Goal: Task Accomplishment & Management: Manage account settings

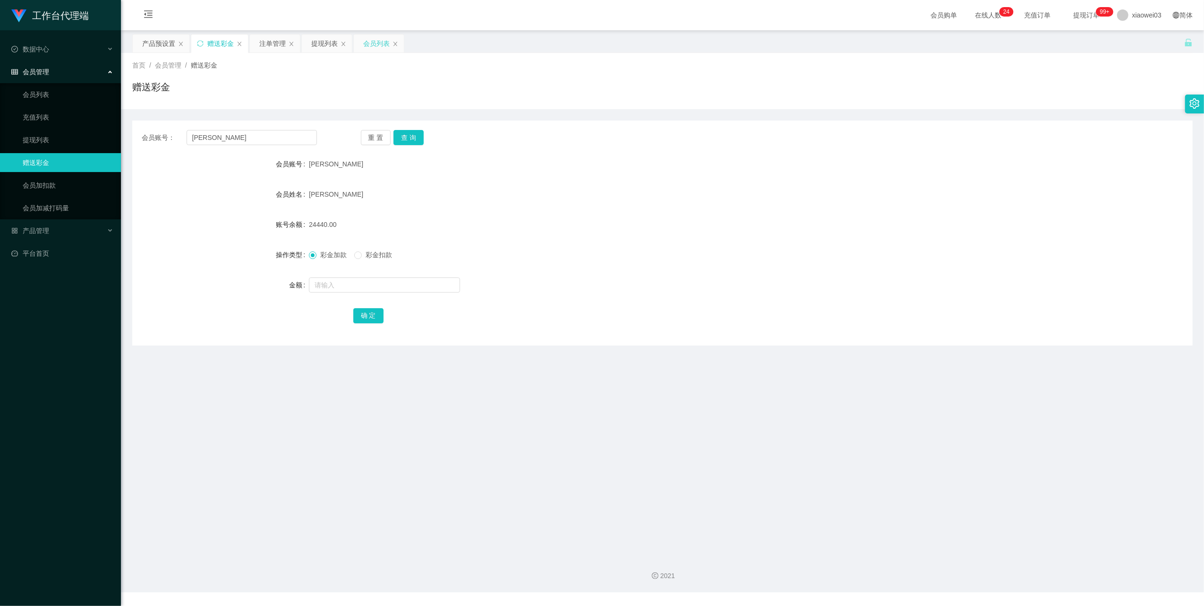
click at [377, 39] on div "会员列表" at bounding box center [376, 43] width 26 height 18
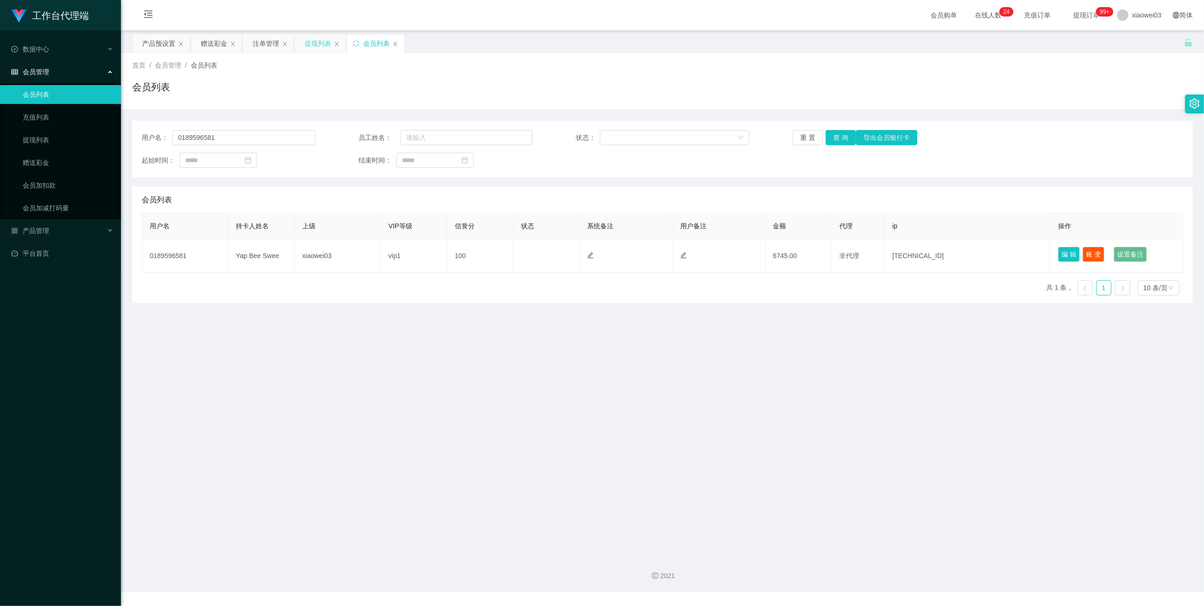
click at [331, 40] on div "提现列表" at bounding box center [318, 43] width 26 height 18
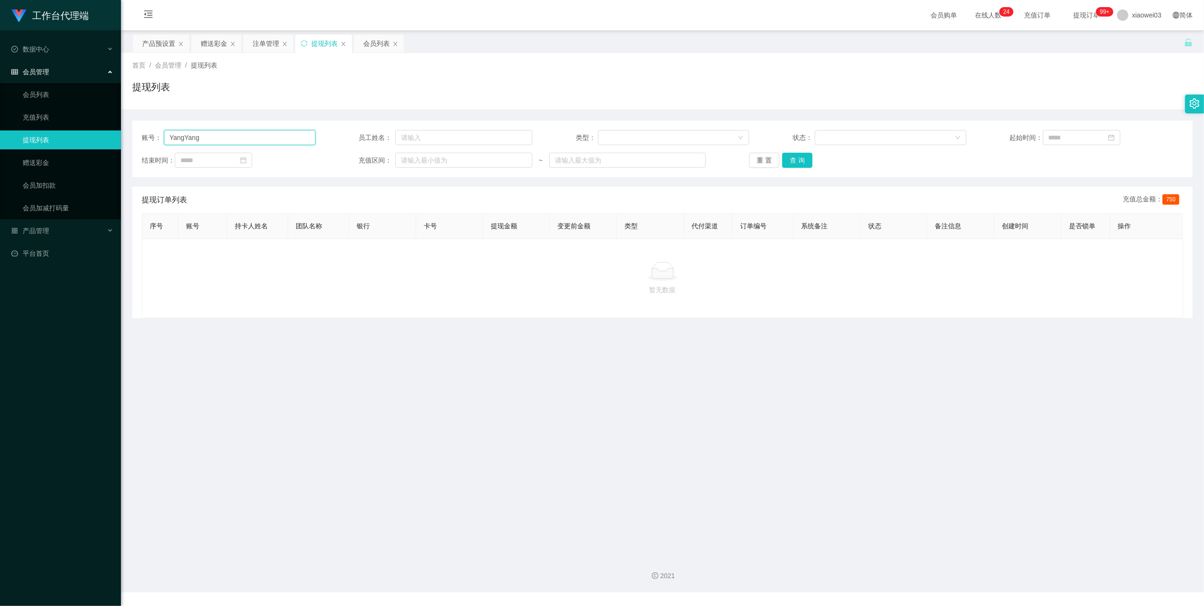
click at [271, 130] on input "YangYang" at bounding box center [240, 137] width 152 height 15
drag, startPoint x: 796, startPoint y: 162, endPoint x: 761, endPoint y: 184, distance: 41.8
click at [796, 162] on button "查 询" at bounding box center [797, 160] width 30 height 15
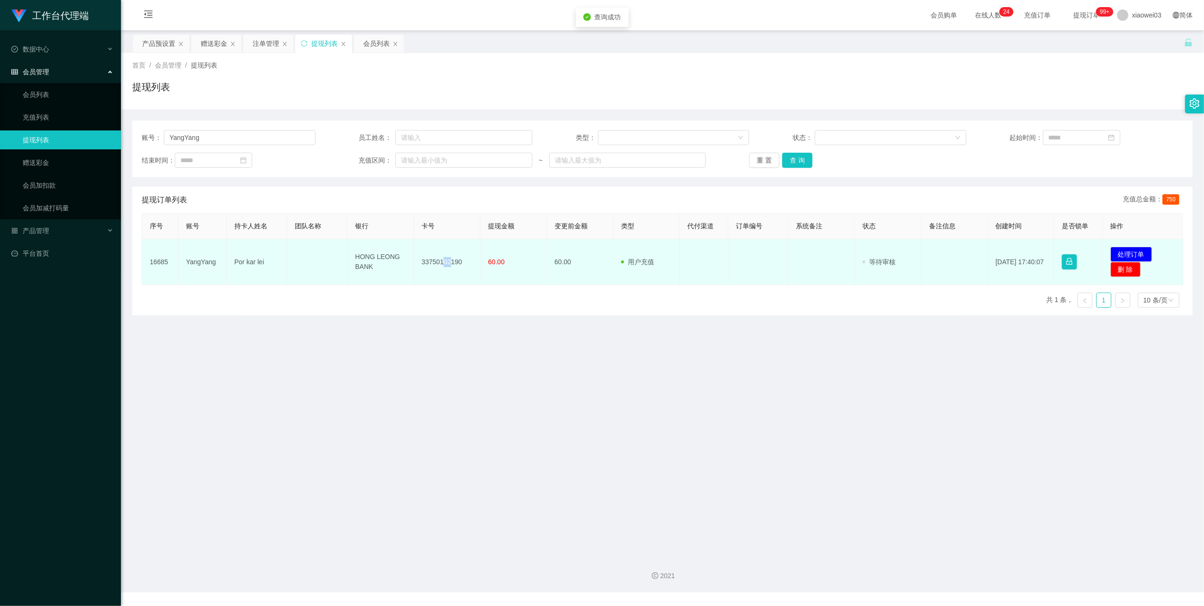
click at [443, 264] on td "33750102190" at bounding box center [447, 262] width 67 height 46
drag, startPoint x: 443, startPoint y: 264, endPoint x: 460, endPoint y: 261, distance: 17.2
click at [460, 261] on td "33750102190" at bounding box center [447, 262] width 67 height 46
drag, startPoint x: 461, startPoint y: 260, endPoint x: 409, endPoint y: 257, distance: 52.0
click at [409, 257] on tr "16685 YangYang Por kar lei HONG LEONG BANK 33750102190 60.00 60.00 用户充值 人工扣款 审核…" at bounding box center [662, 262] width 1041 height 46
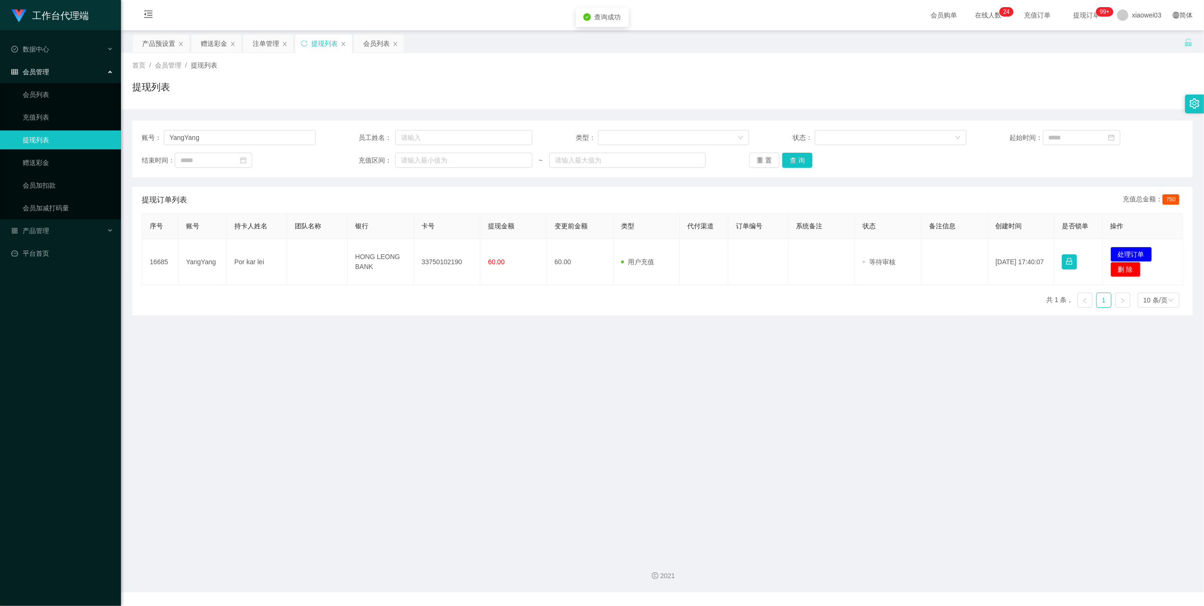
drag, startPoint x: 409, startPoint y: 257, endPoint x: 455, endPoint y: 289, distance: 56.1
click at [457, 317] on main "关闭左侧 关闭右侧 关闭其它 刷新页面 产品预设置 赠送彩金 注单管理 提现列表 会员列表 首页 / 会员管理 / 提现列表 / 提现列表 账号： YangY…" at bounding box center [662, 289] width 1083 height 518
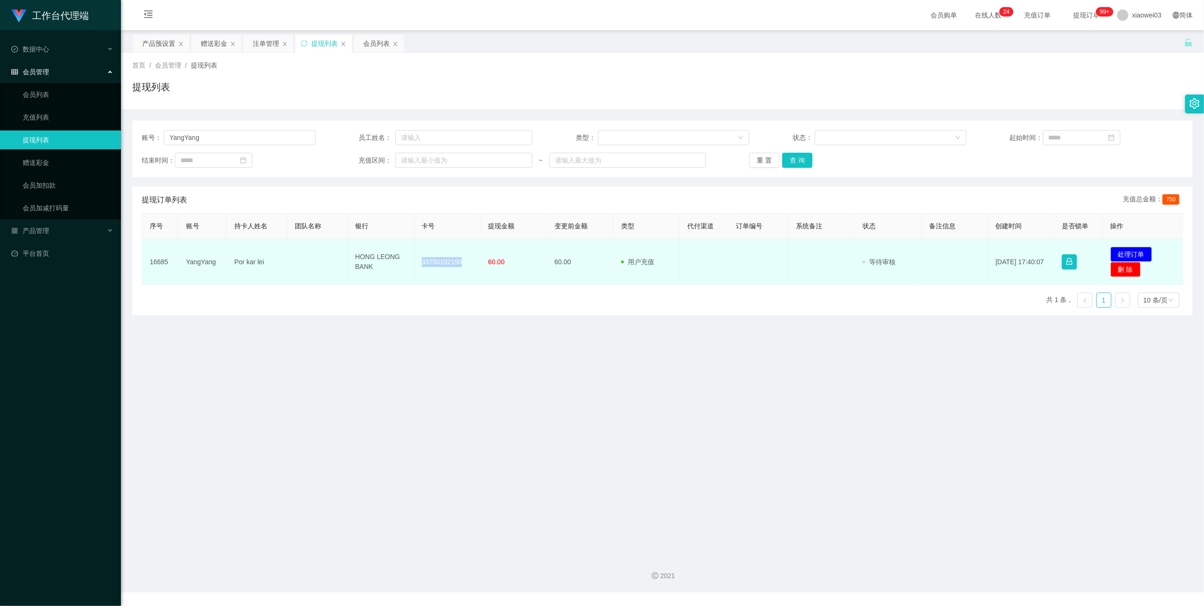
drag, startPoint x: 464, startPoint y: 266, endPoint x: 420, endPoint y: 256, distance: 45.6
click at [420, 256] on td "33750102190" at bounding box center [447, 262] width 67 height 46
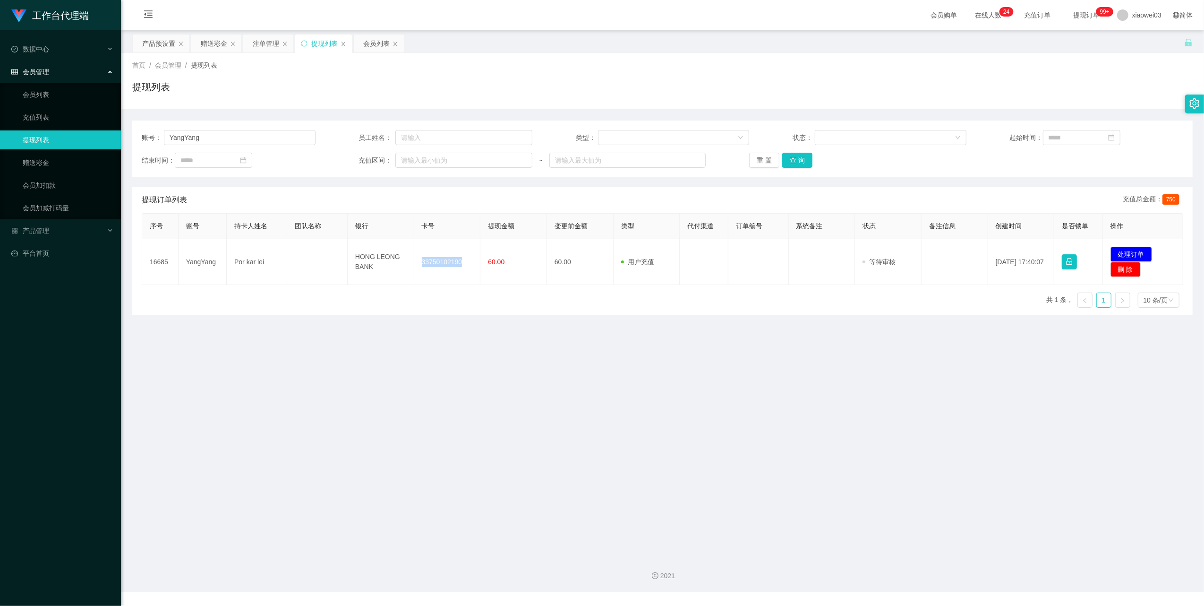
copy td "33750102190"
click at [721, 437] on main "关闭左侧 关闭右侧 关闭其它 刷新页面 产品预设置 赠送彩金 注单管理 提现列表 会员列表 首页 / 会员管理 / 提现列表 / 提现列表 账号： YangY…" at bounding box center [662, 289] width 1083 height 518
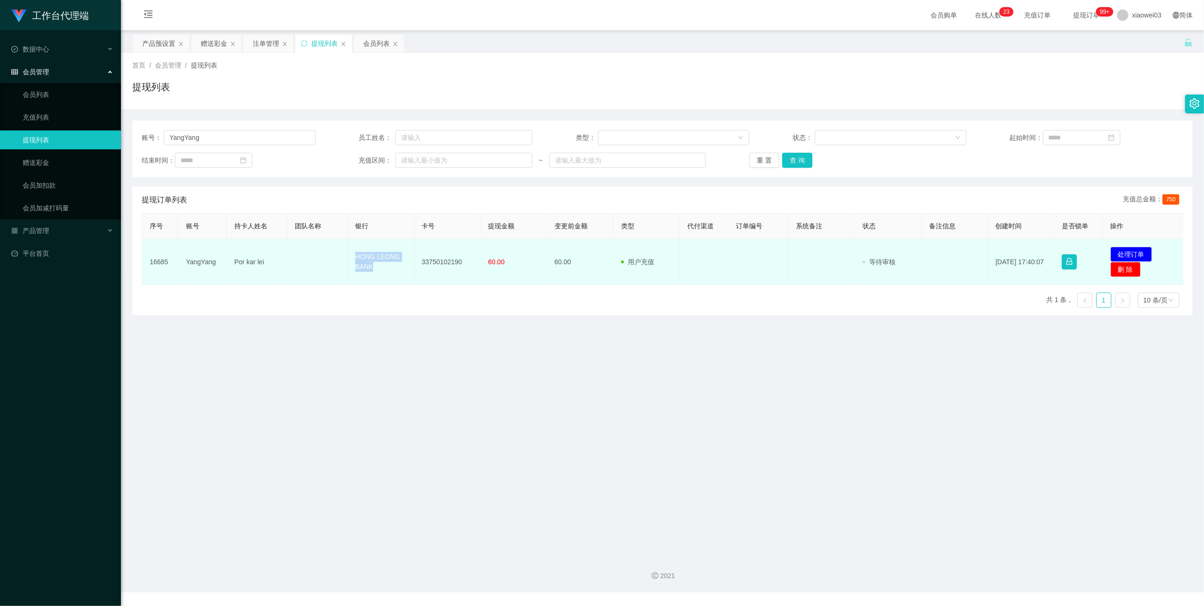
drag, startPoint x: 387, startPoint y: 267, endPoint x: 343, endPoint y: 247, distance: 49.5
click at [343, 247] on tr "16685 YangYang Por kar lei HONG LEONG BANK 33750102190 60.00 60.00 用户充值 人工扣款 审核…" at bounding box center [662, 262] width 1041 height 46
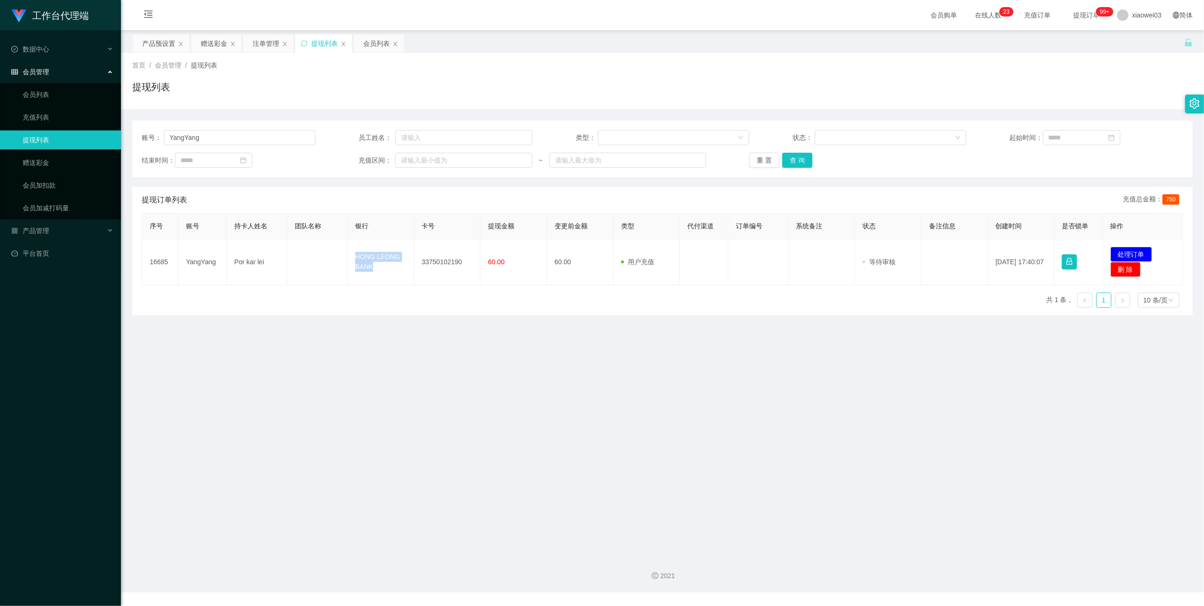
copy tr "HONG LEONG BANK"
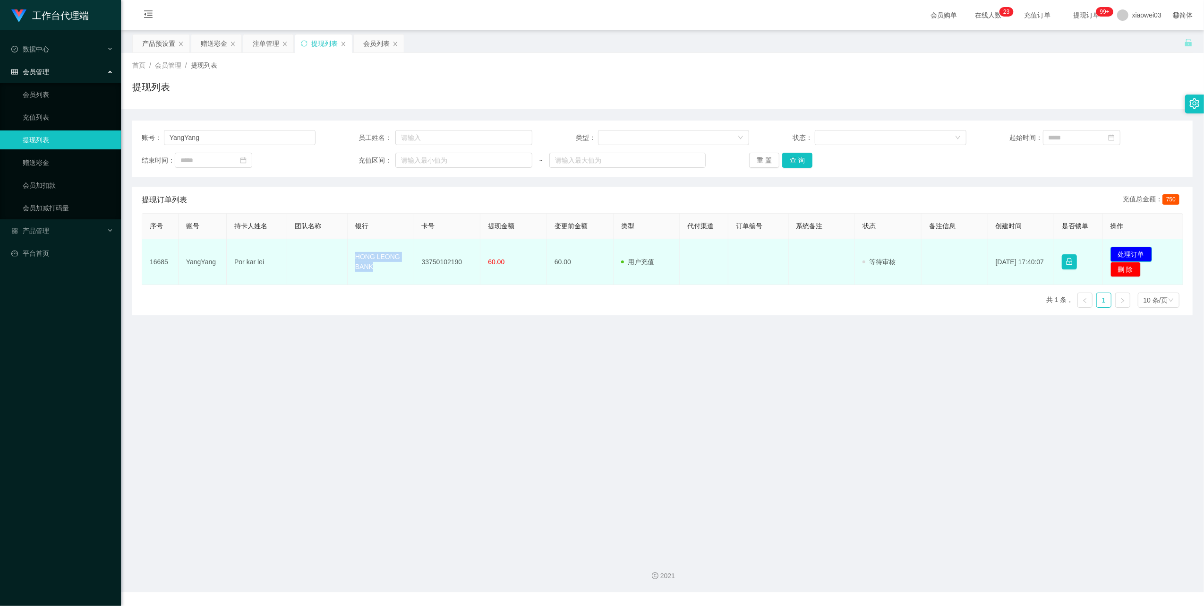
click at [1135, 248] on button "处理订单" at bounding box center [1132, 254] width 42 height 15
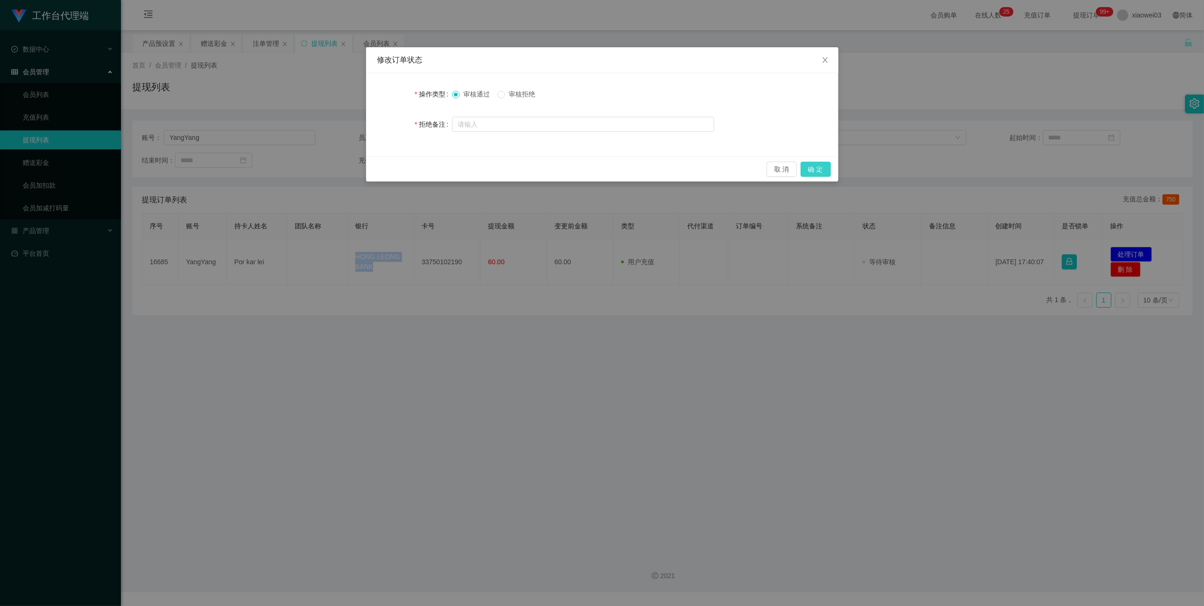
click at [818, 167] on button "确 定" at bounding box center [816, 169] width 30 height 15
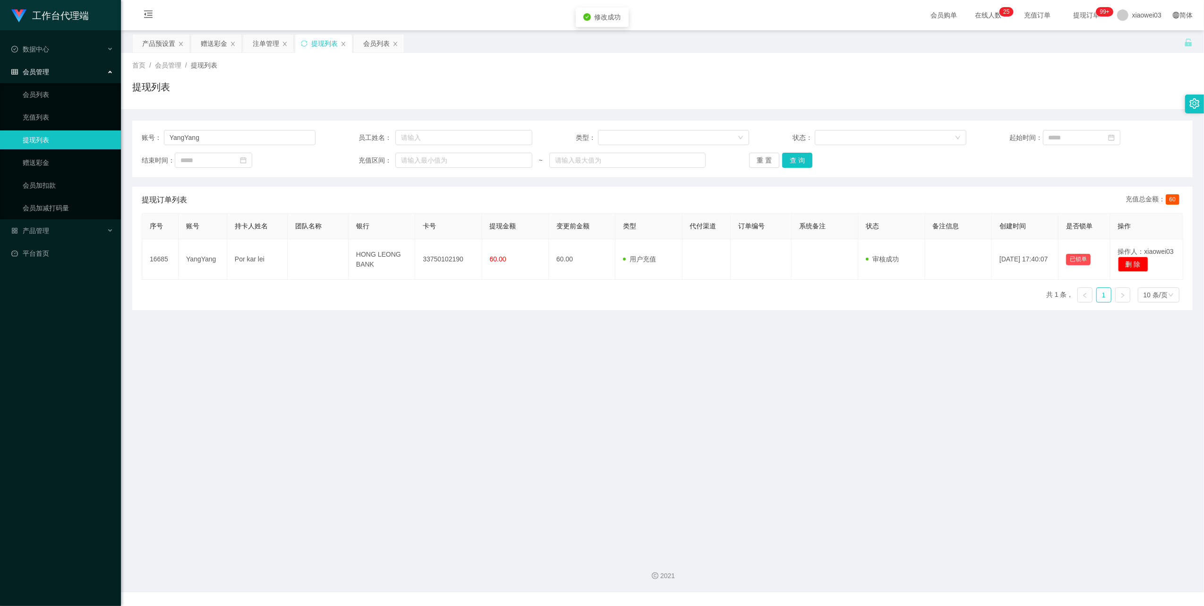
click at [756, 389] on main "关闭左侧 关闭右侧 关闭其它 刷新页面 产品预设置 赠送彩金 注单管理 提现列表 会员列表 首页 / 会员管理 / 提现列表 / 提现列表 账号： YangY…" at bounding box center [662, 289] width 1083 height 518
